Goal: Navigation & Orientation: Find specific page/section

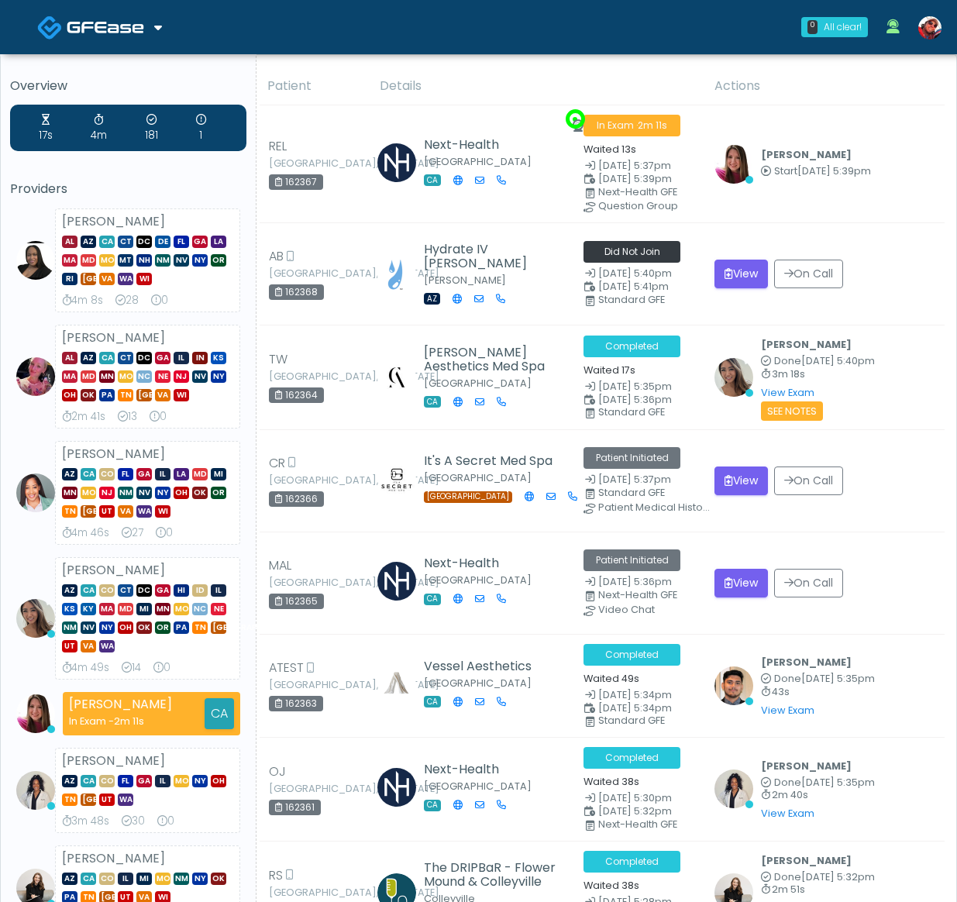
click at [138, 26] on img at bounding box center [105, 26] width 77 height 15
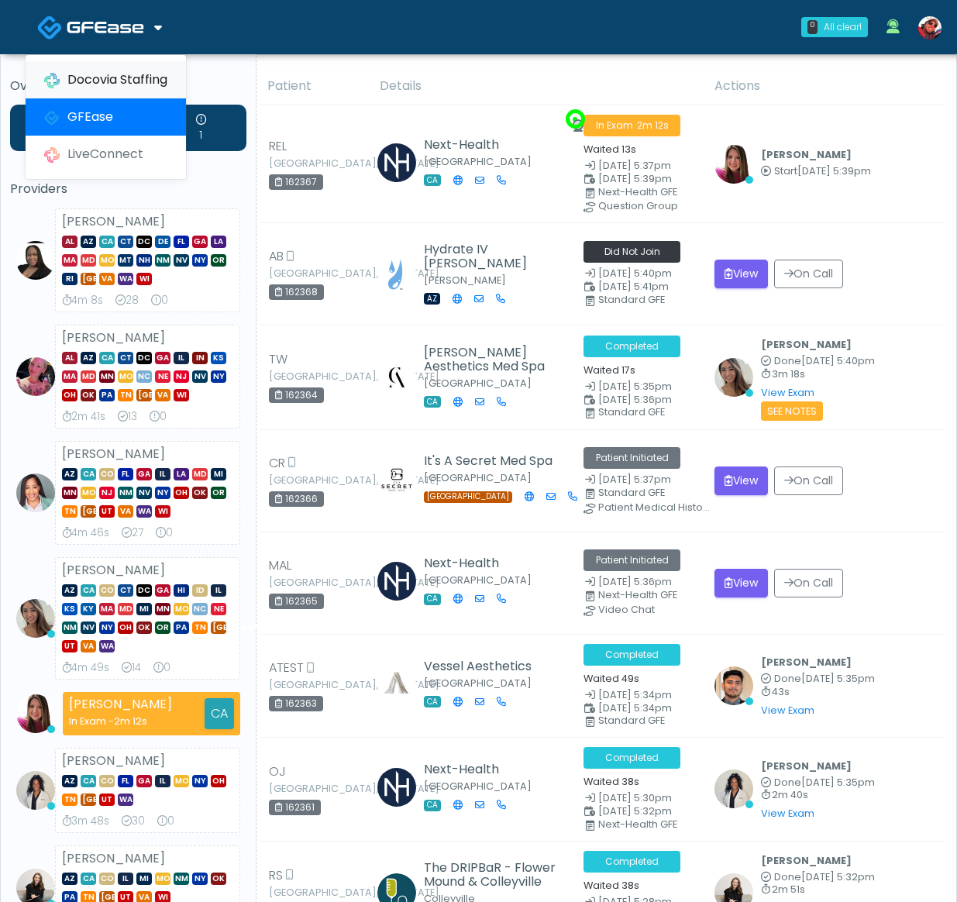
click at [96, 67] on link "Docovia Staffing" at bounding box center [106, 79] width 160 height 37
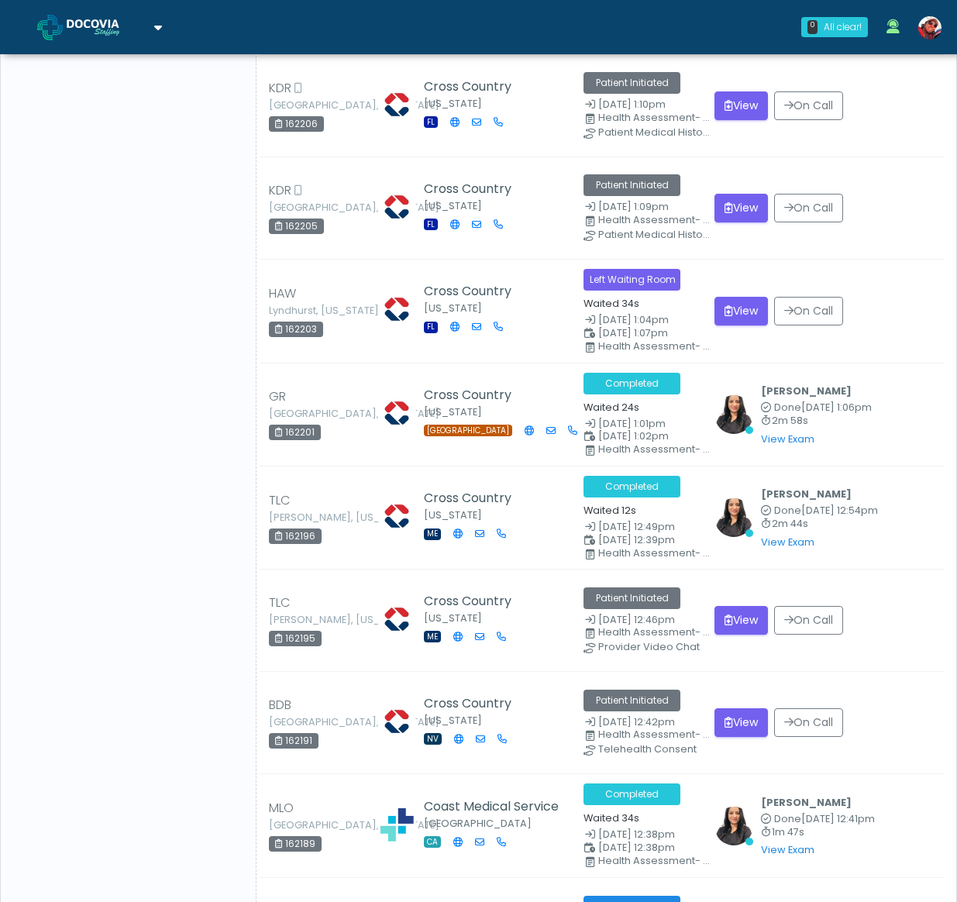
scroll to position [3970, 0]
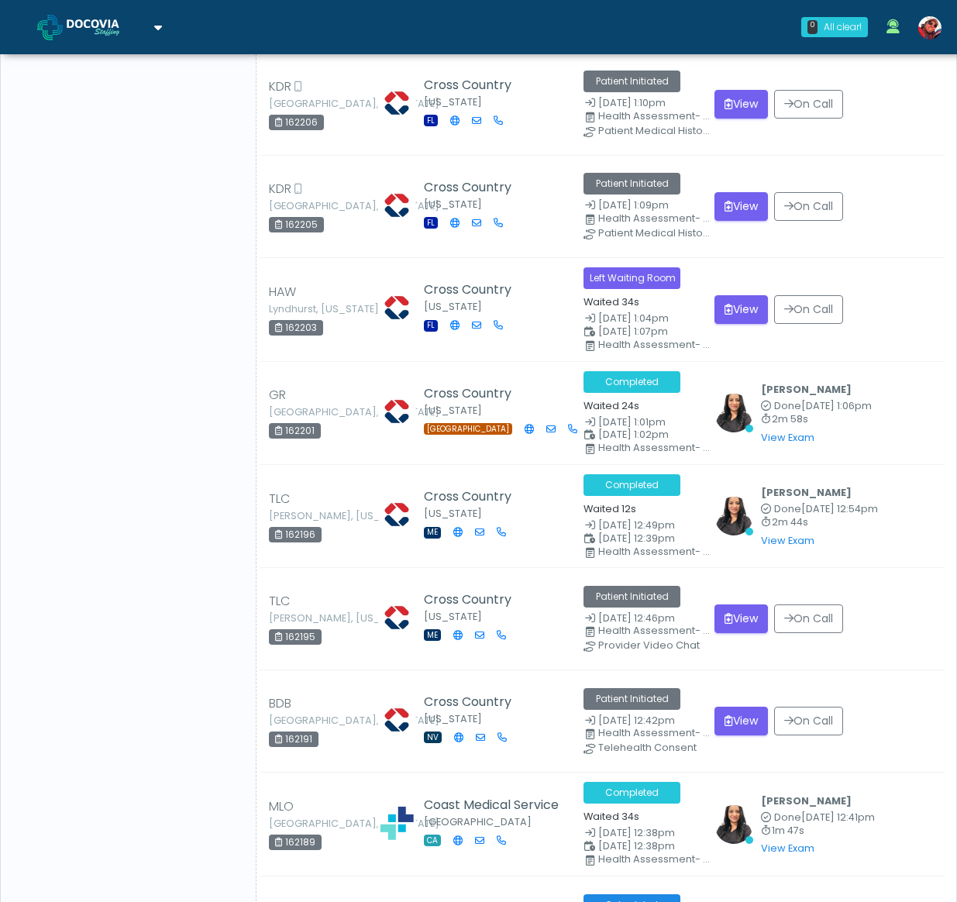
click at [95, 38] on link at bounding box center [99, 27] width 125 height 50
click at [103, 104] on link "GFEase" at bounding box center [106, 116] width 160 height 37
